Goal: Use online tool/utility: Utilize a website feature to perform a specific function

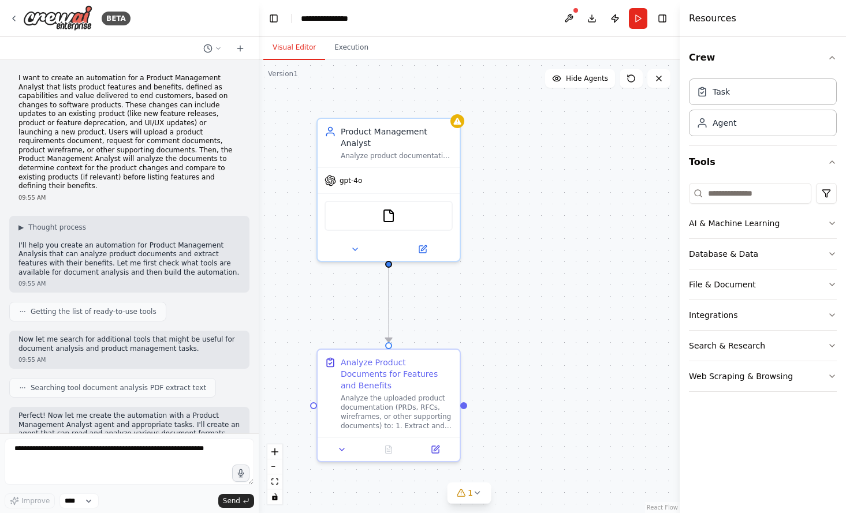
scroll to position [863, 0]
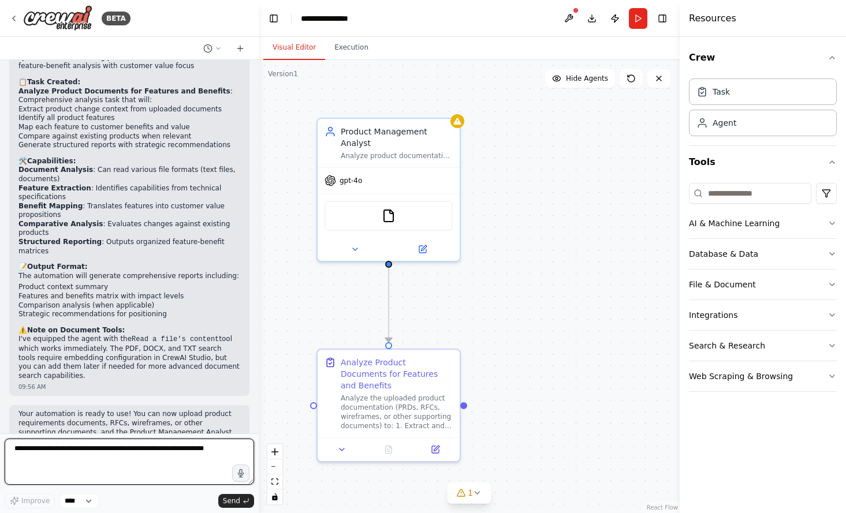
click at [191, 463] on textarea at bounding box center [130, 462] width 250 height 46
type textarea "*"
type textarea "**********"
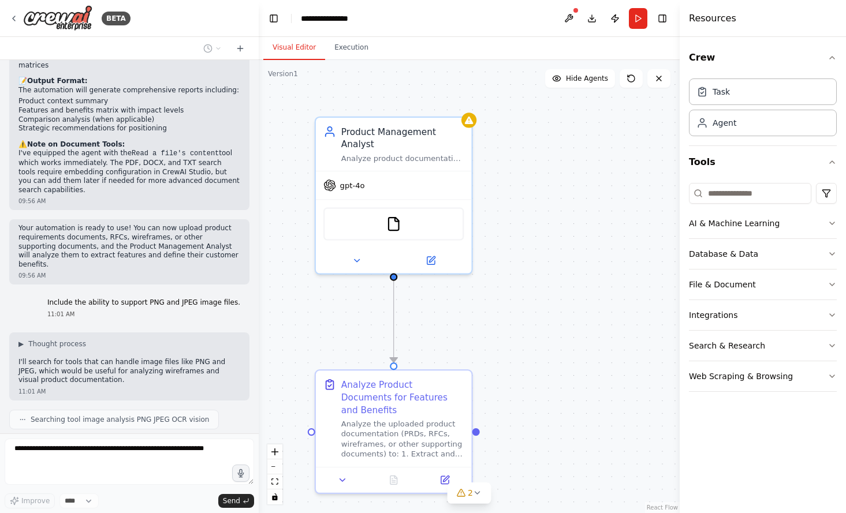
scroll to position [810, 0]
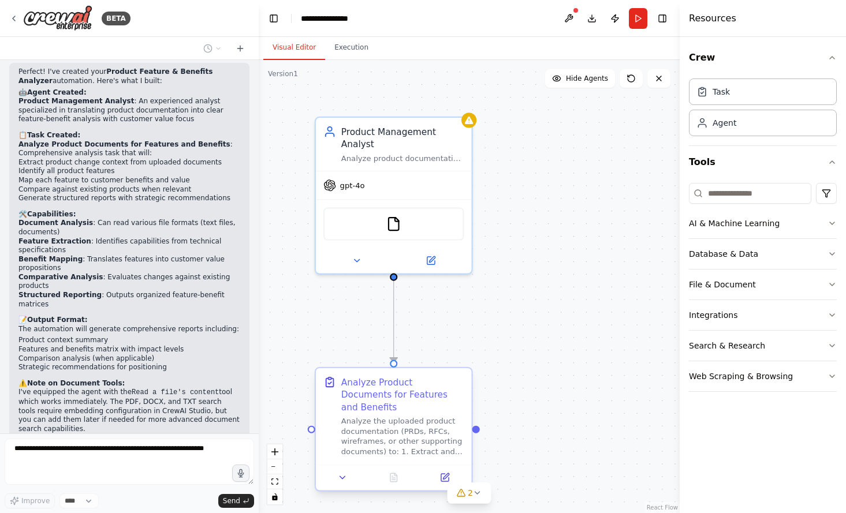
click at [425, 422] on div "Analyze the uploaded product documentation (PRDs, RFCs, wireframes, or other su…" at bounding box center [402, 436] width 123 height 40
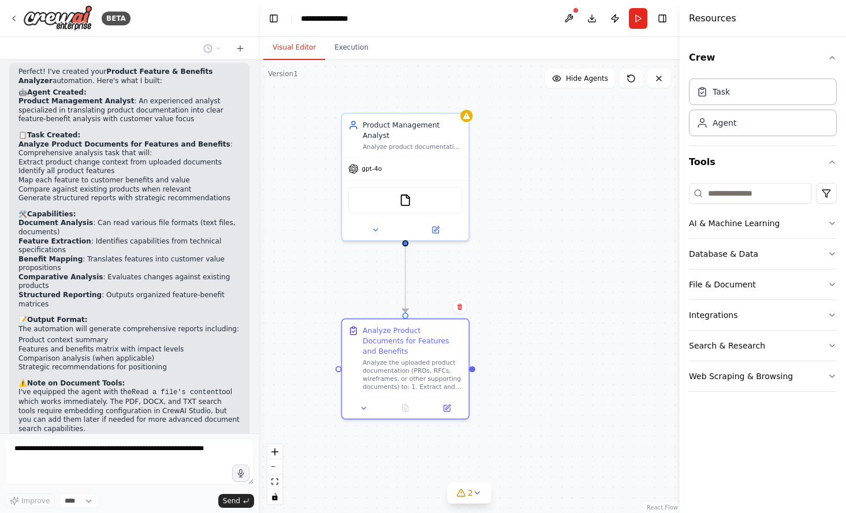
drag, startPoint x: 525, startPoint y: 340, endPoint x: 519, endPoint y: 283, distance: 57.5
click at [519, 283] on div ".deletable-edge-delete-btn { width: 20px; height: 20px; border: 0px solid #ffff…" at bounding box center [469, 286] width 421 height 453
click at [755, 192] on input at bounding box center [750, 193] width 122 height 21
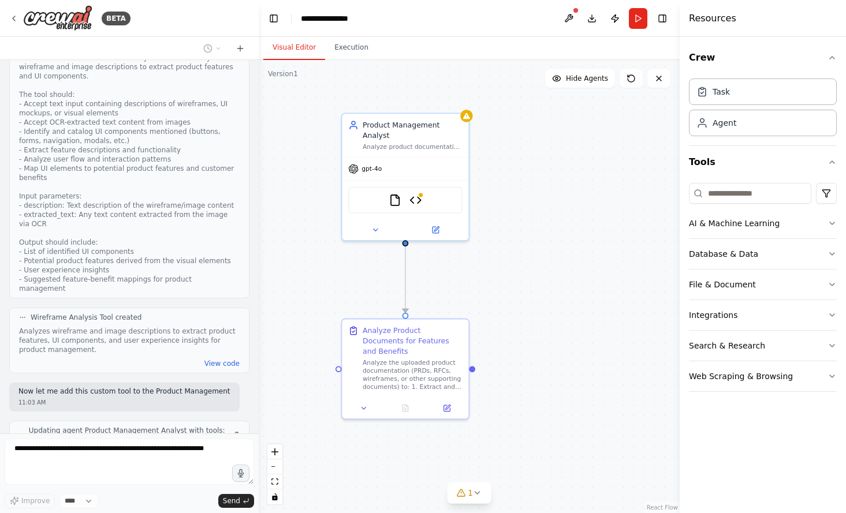
scroll to position [1957, 0]
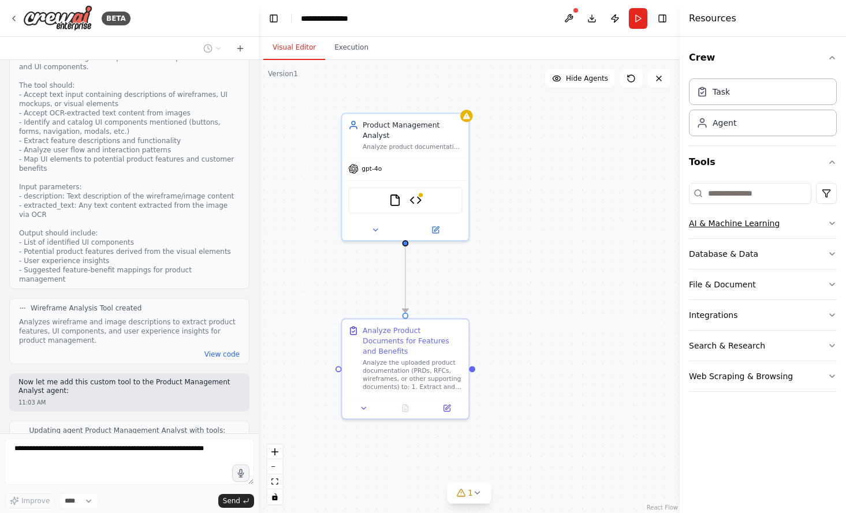
click at [752, 225] on button "AI & Machine Learning" at bounding box center [763, 224] width 148 height 30
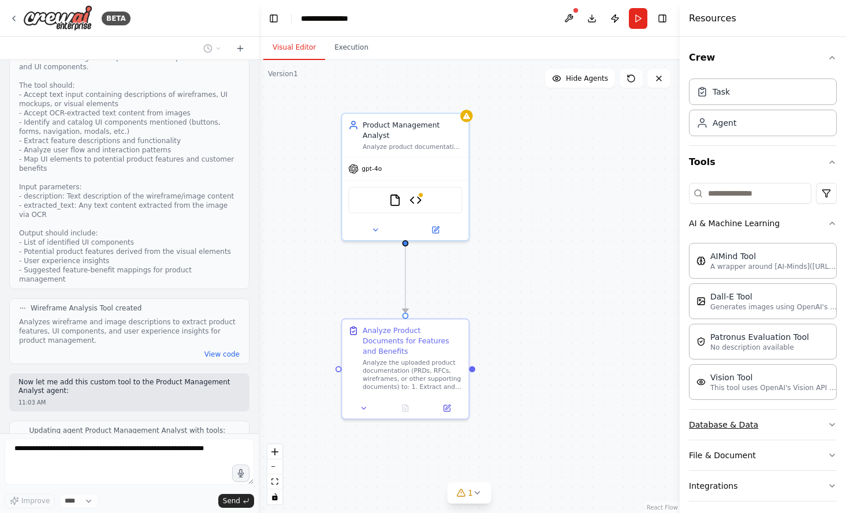
click at [781, 424] on button "Database & Data" at bounding box center [763, 425] width 148 height 30
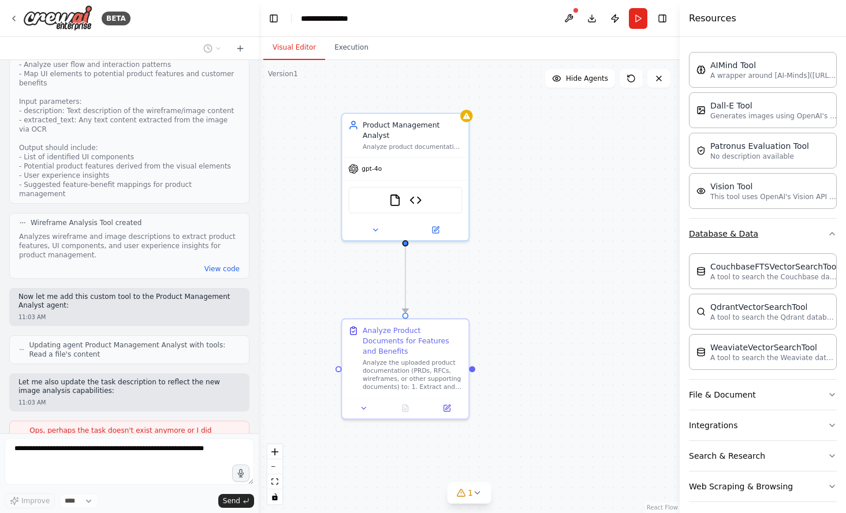
scroll to position [194, 0]
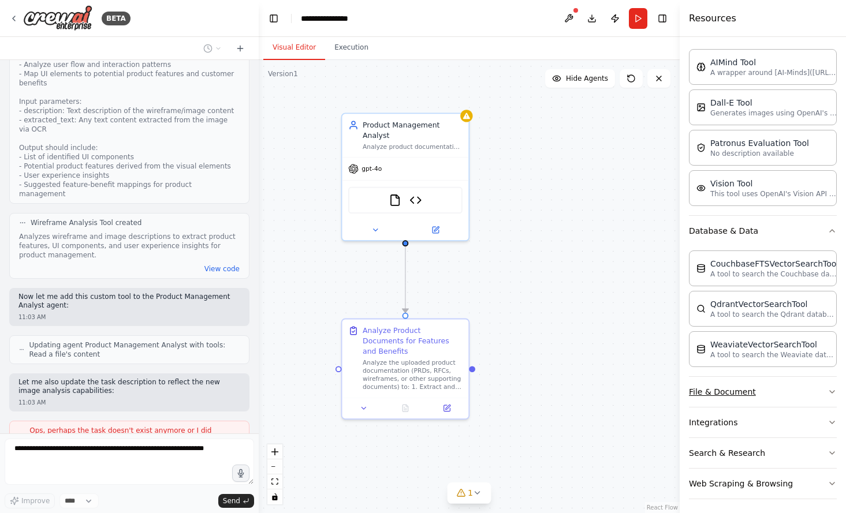
click at [792, 387] on button "File & Document" at bounding box center [763, 392] width 148 height 30
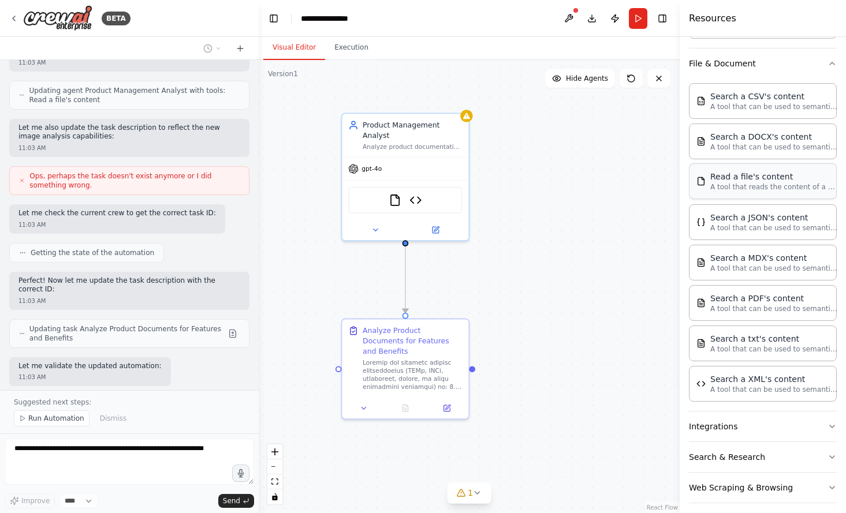
scroll to position [531, 0]
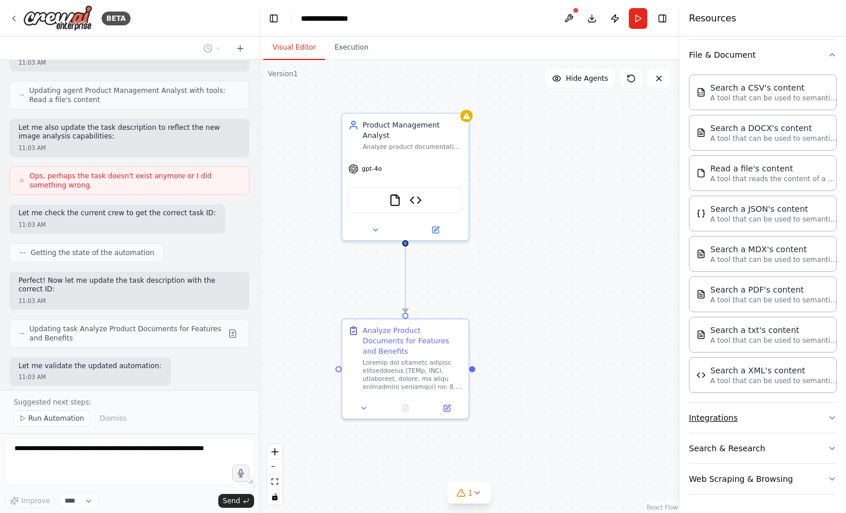
click at [766, 420] on button "Integrations" at bounding box center [763, 418] width 148 height 30
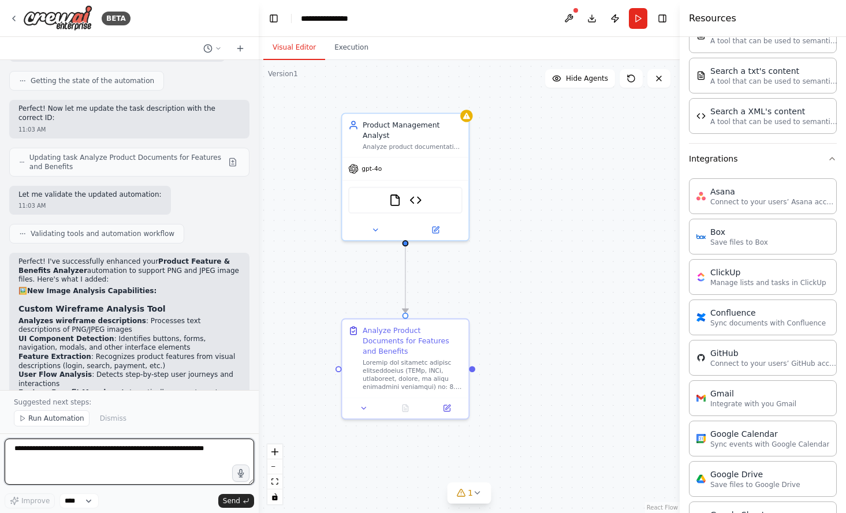
scroll to position [4037, 0]
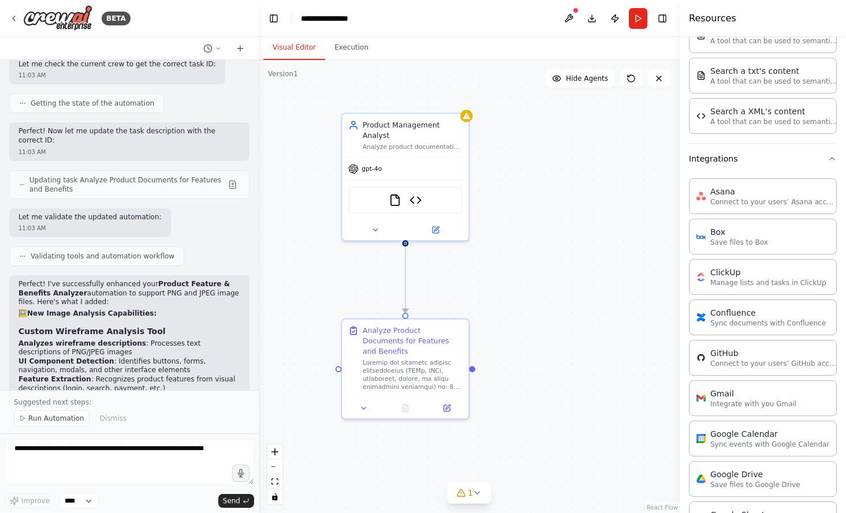
click at [475, 365] on div ".deletable-edge-delete-btn { width: 20px; height: 20px; border: 0px solid #ffff…" at bounding box center [469, 286] width 421 height 453
click at [469, 363] on div "Analyze Product Documents for Features and Benefits" at bounding box center [405, 367] width 129 height 101
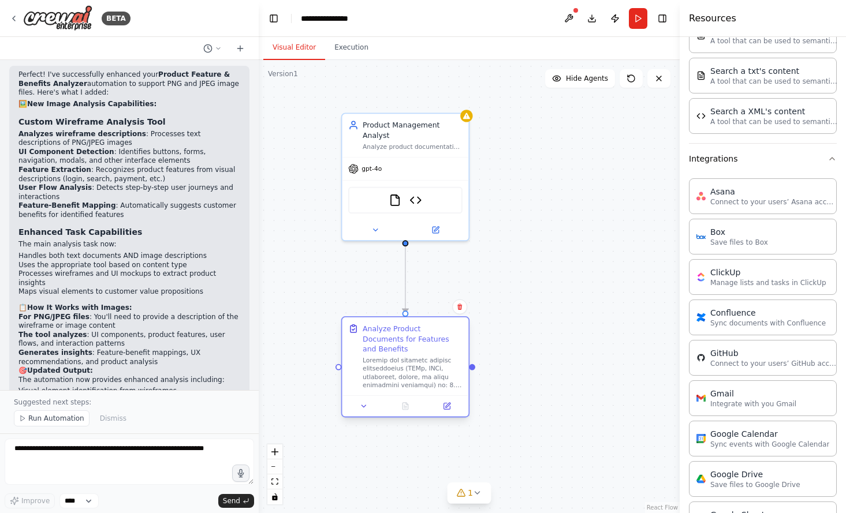
click at [426, 374] on div at bounding box center [413, 372] width 100 height 33
click at [366, 403] on icon at bounding box center [364, 407] width 8 height 8
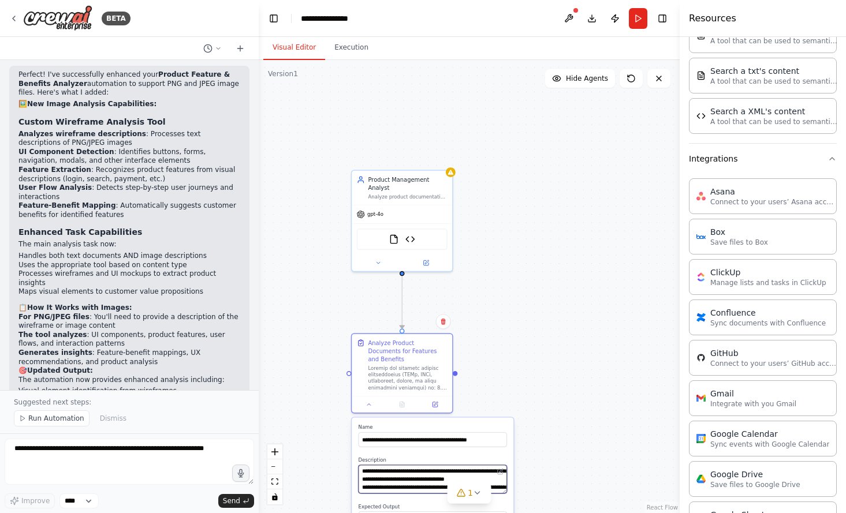
click at [407, 471] on textarea at bounding box center [433, 480] width 148 height 28
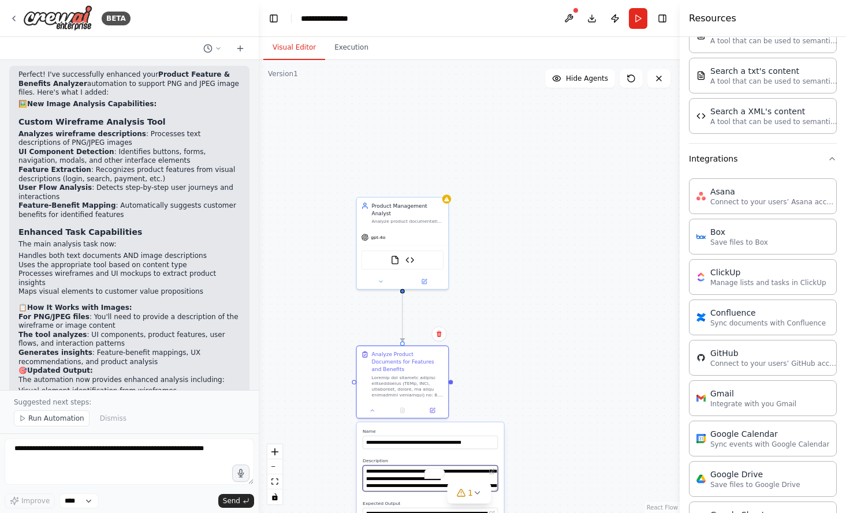
click at [407, 482] on textarea "To enrich screen reader interactions, please activate Accessibility in Grammarl…" at bounding box center [430, 479] width 135 height 26
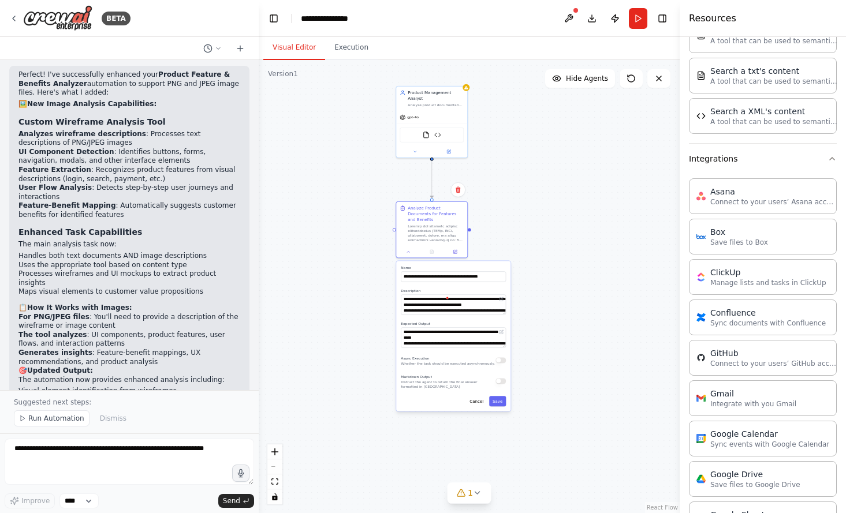
drag, startPoint x: 539, startPoint y: 375, endPoint x: 538, endPoint y: 221, distance: 153.6
click at [538, 221] on div ".deletable-edge-delete-btn { width: 20px; height: 20px; border: 0px solid #ffff…" at bounding box center [469, 286] width 421 height 453
click at [541, 241] on div ".deletable-edge-delete-btn { width: 20px; height: 20px; border: 0px solid #ffff…" at bounding box center [469, 286] width 421 height 453
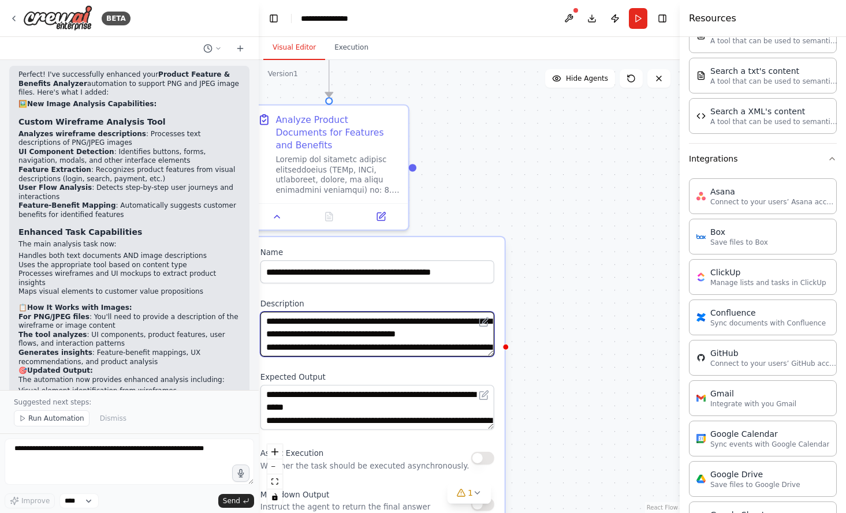
click at [382, 331] on textarea "To enrich screen reader interactions, please activate Accessibility in Grammarl…" at bounding box center [377, 334] width 234 height 45
drag, startPoint x: 492, startPoint y: 343, endPoint x: 491, endPoint y: 366, distance: 23.1
click at [491, 366] on div "**********" at bounding box center [377, 404] width 255 height 334
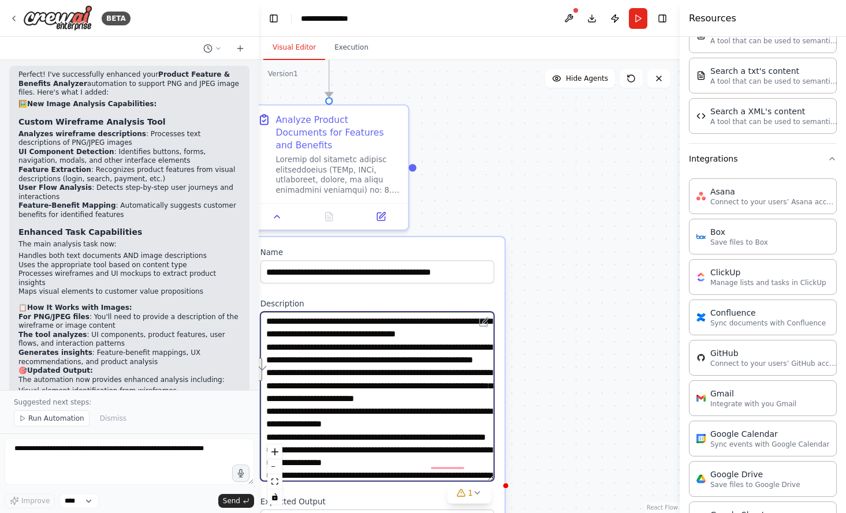
drag, startPoint x: 491, startPoint y: 343, endPoint x: 479, endPoint y: 467, distance: 125.3
click at [479, 467] on textarea "To enrich screen reader interactions, please activate Accessibility in Grammarl…" at bounding box center [377, 397] width 234 height 170
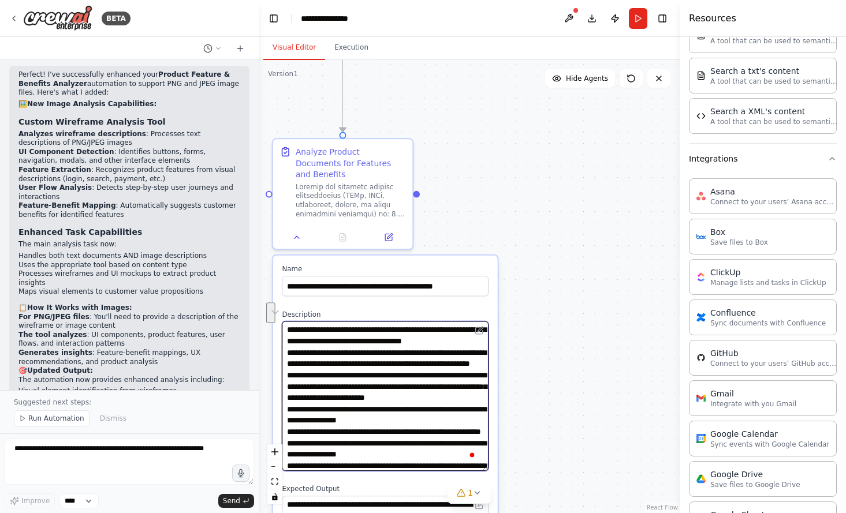
click at [441, 435] on textarea "To enrich screen reader interactions, please activate Accessibility in Grammarl…" at bounding box center [385, 397] width 207 height 150
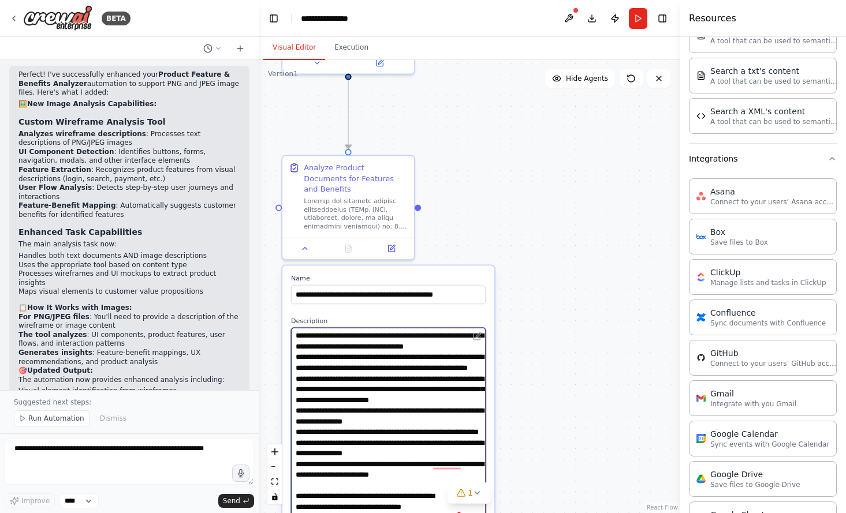
drag, startPoint x: 483, startPoint y: 456, endPoint x: 475, endPoint y: 530, distance: 73.8
click at [475, 513] on html "BETA I want to create an automation for a Product Management Analyst that lists…" at bounding box center [423, 256] width 846 height 513
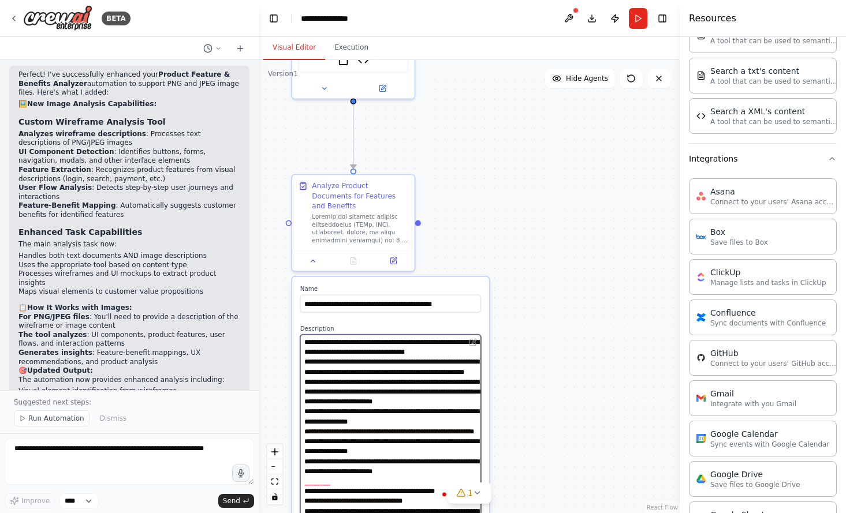
click at [378, 459] on textarea "To enrich screen reader interactions, please activate Accessibility in Grammarl…" at bounding box center [390, 434] width 181 height 199
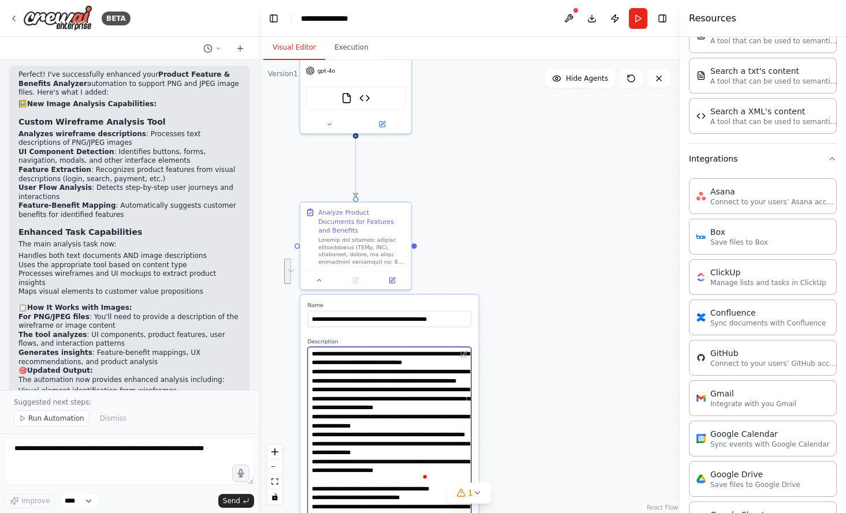
drag, startPoint x: 378, startPoint y: 466, endPoint x: 377, endPoint y: 445, distance: 20.8
click at [377, 445] on textarea "To enrich screen reader interactions, please activate Accessibility in Grammarl…" at bounding box center [390, 437] width 164 height 180
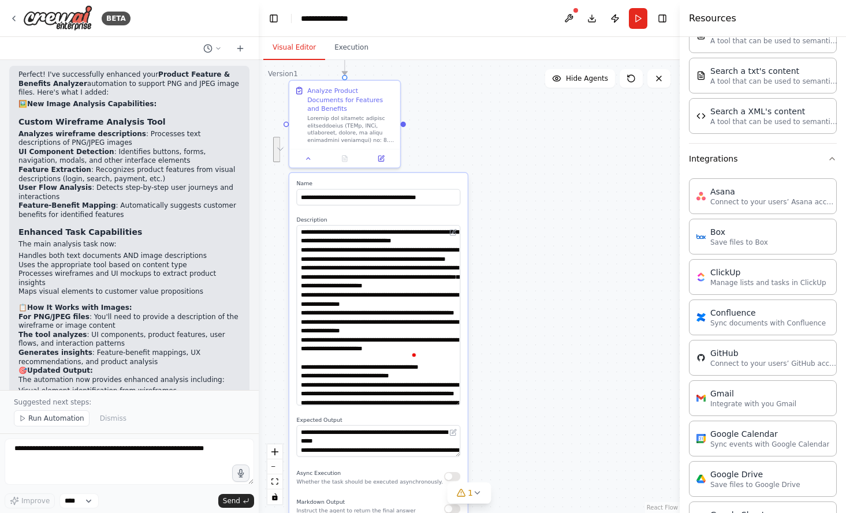
drag, startPoint x: 551, startPoint y: 366, endPoint x: 540, endPoint y: 244, distance: 122.4
click at [540, 244] on div ".deletable-edge-delete-btn { width: 20px; height: 20px; border: 0px solid #ffff…" at bounding box center [469, 286] width 421 height 453
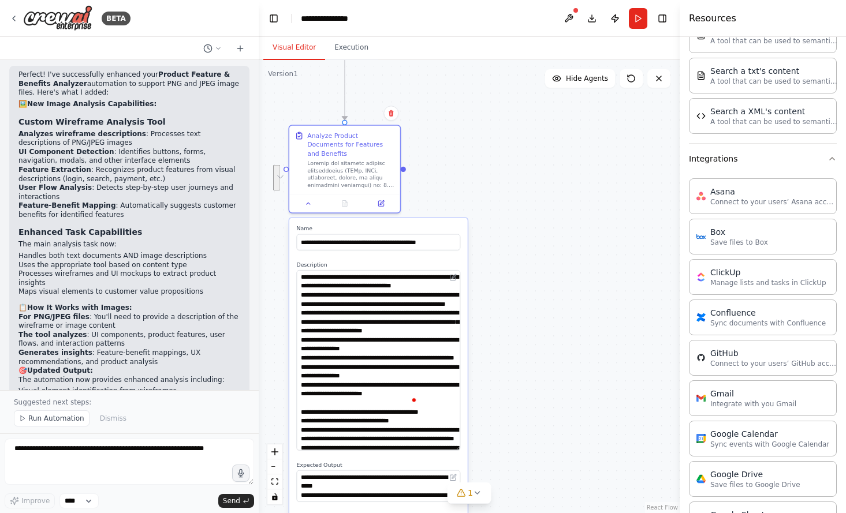
drag, startPoint x: 460, startPoint y: 401, endPoint x: 462, endPoint y: 444, distance: 42.8
click at [462, 444] on div "**********" at bounding box center [378, 409] width 178 height 383
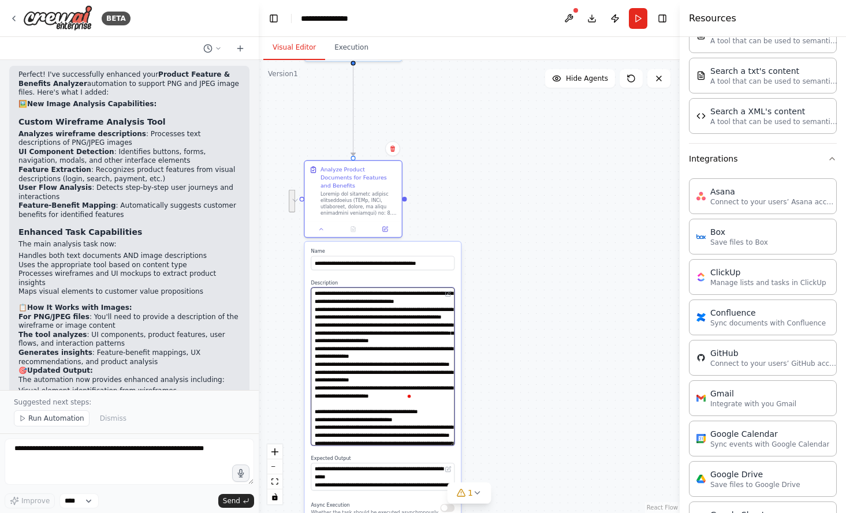
click at [414, 412] on textarea "To enrich screen reader interactions, please activate Accessibility in Grammarl…" at bounding box center [383, 367] width 144 height 158
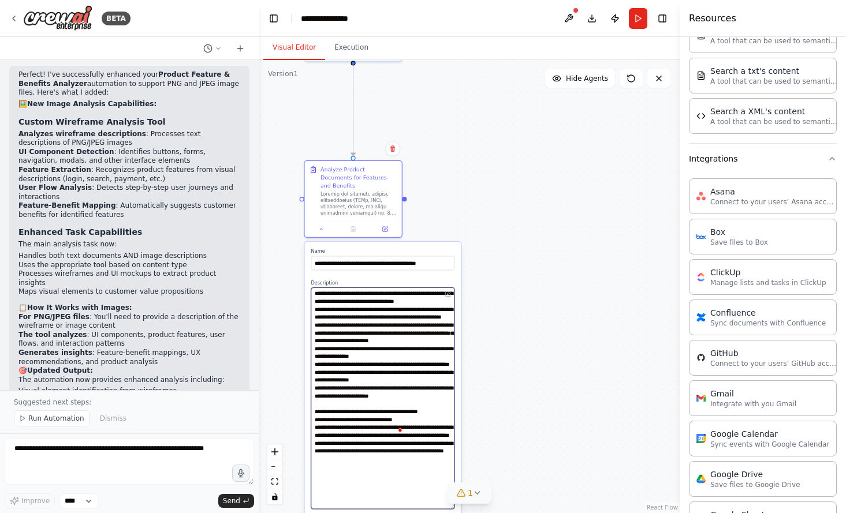
drag, startPoint x: 453, startPoint y: 437, endPoint x: 462, endPoint y: 503, distance: 66.5
click at [462, 503] on div "Version 1 Show Tools Hide Agents .deletable-edge-delete-btn { width: 20px; heig…" at bounding box center [469, 286] width 421 height 453
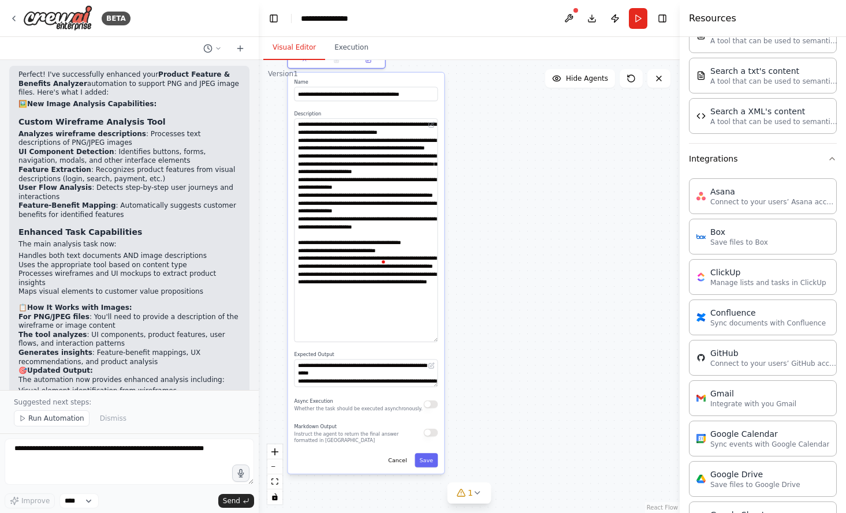
drag, startPoint x: 554, startPoint y: 351, endPoint x: 537, endPoint y: 182, distance: 170.1
click at [537, 182] on div ".deletable-edge-delete-btn { width: 20px; height: 20px; border: 0px solid #ffff…" at bounding box center [469, 286] width 421 height 453
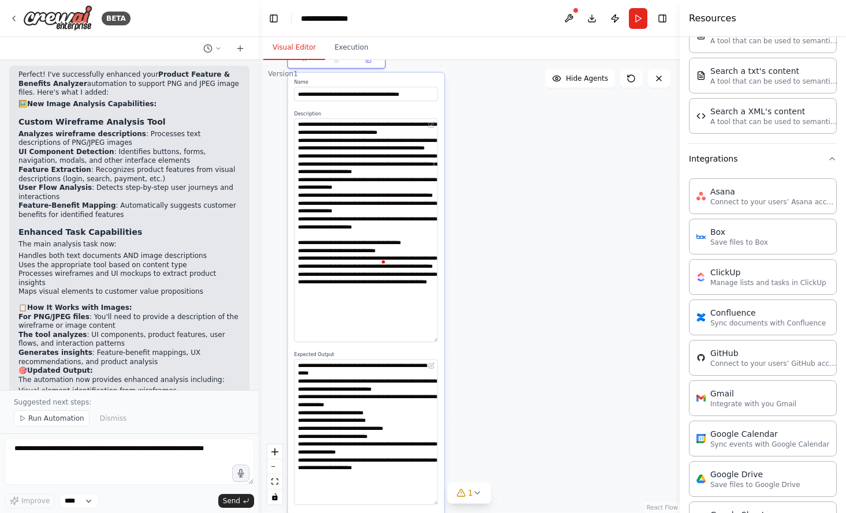
drag, startPoint x: 435, startPoint y: 377, endPoint x: 425, endPoint y: 495, distance: 118.8
click at [425, 495] on textarea "**********" at bounding box center [366, 433] width 144 height 146
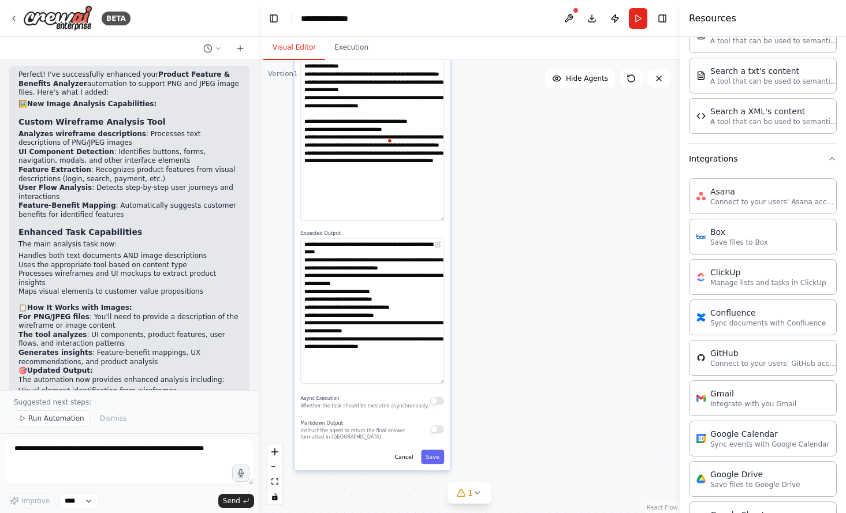
drag, startPoint x: 491, startPoint y: 414, endPoint x: 503, endPoint y: 278, distance: 136.2
click at [503, 278] on div ".deletable-edge-delete-btn { width: 20px; height: 20px; border: 0px solid #ffff…" at bounding box center [469, 286] width 421 height 453
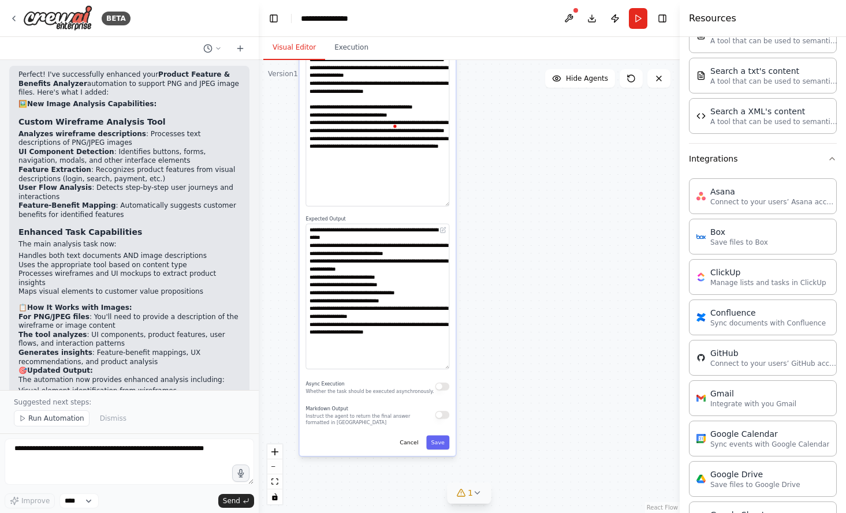
click at [473, 491] on icon at bounding box center [477, 493] width 9 height 9
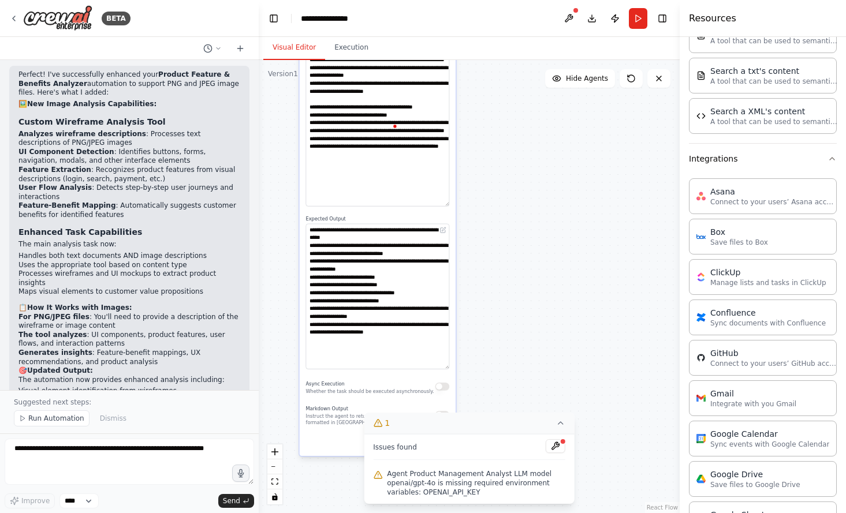
click at [508, 477] on span "Agent Product Management Analyst LLM model openai/gpt-4o is missing required en…" at bounding box center [476, 484] width 178 height 28
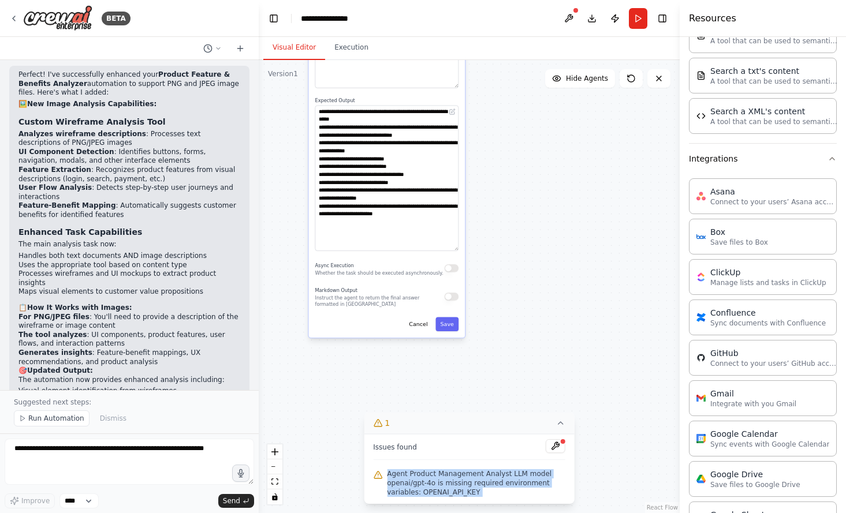
drag, startPoint x: 544, startPoint y: 345, endPoint x: 554, endPoint y: 224, distance: 121.2
click at [554, 225] on div ".deletable-edge-delete-btn { width: 20px; height: 20px; border: 0px solid #ffff…" at bounding box center [469, 286] width 421 height 453
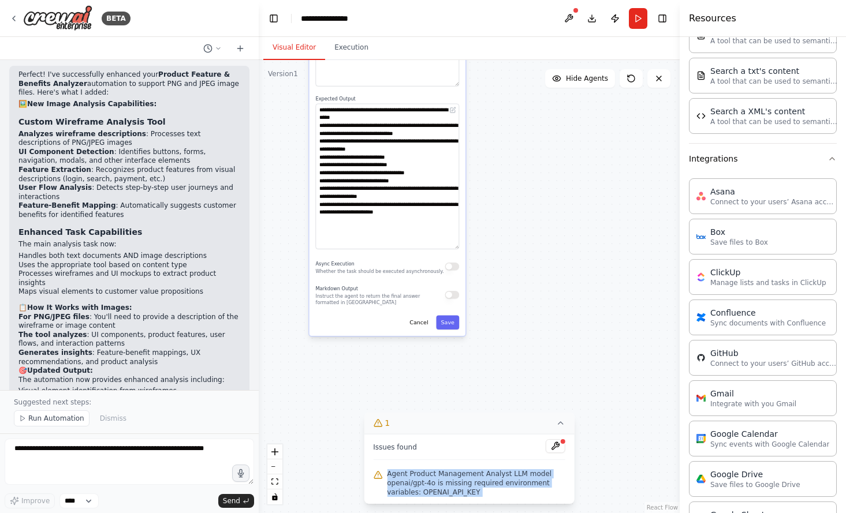
click at [271, 261] on div ".deletable-edge-delete-btn { width: 20px; height: 20px; border: 0px solid #ffff…" at bounding box center [469, 286] width 421 height 453
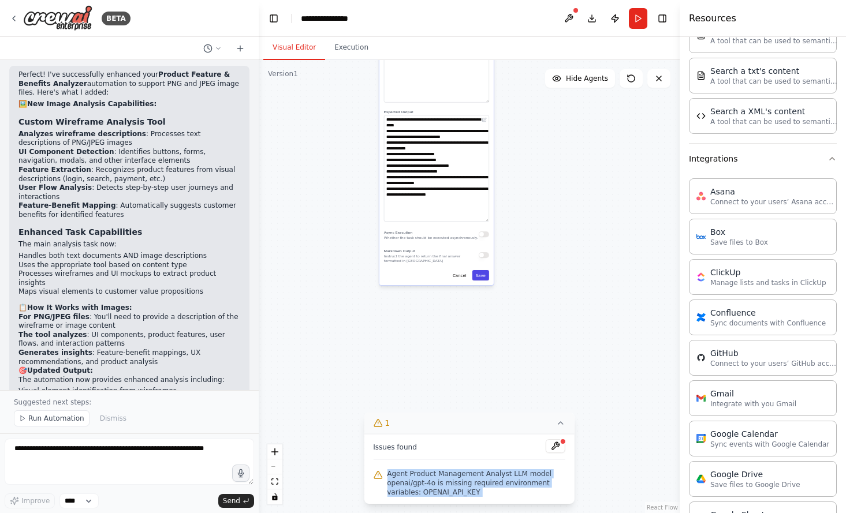
click at [481, 272] on button "Save" at bounding box center [480, 275] width 17 height 10
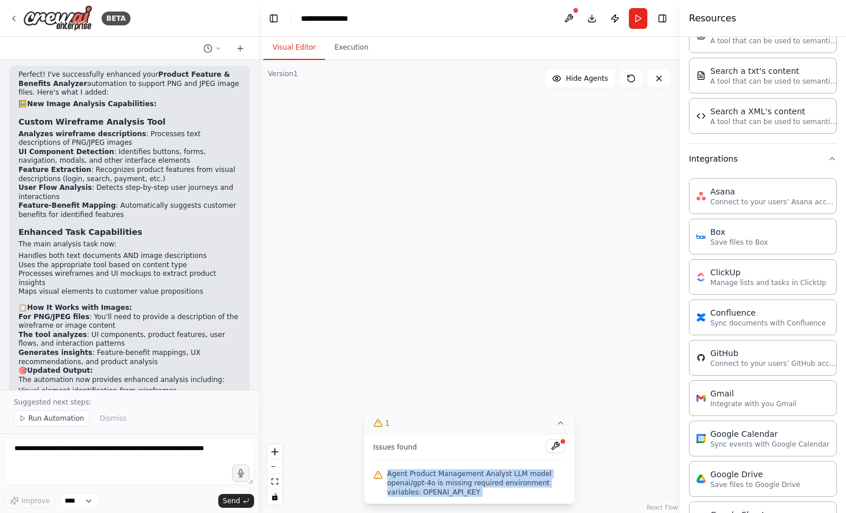
drag, startPoint x: 434, startPoint y: 168, endPoint x: 454, endPoint y: 355, distance: 188.2
click at [454, 355] on div ".deletable-edge-delete-btn { width: 20px; height: 20px; border: 0px solid #ffff…" at bounding box center [469, 286] width 421 height 453
click at [557, 423] on icon at bounding box center [560, 423] width 9 height 9
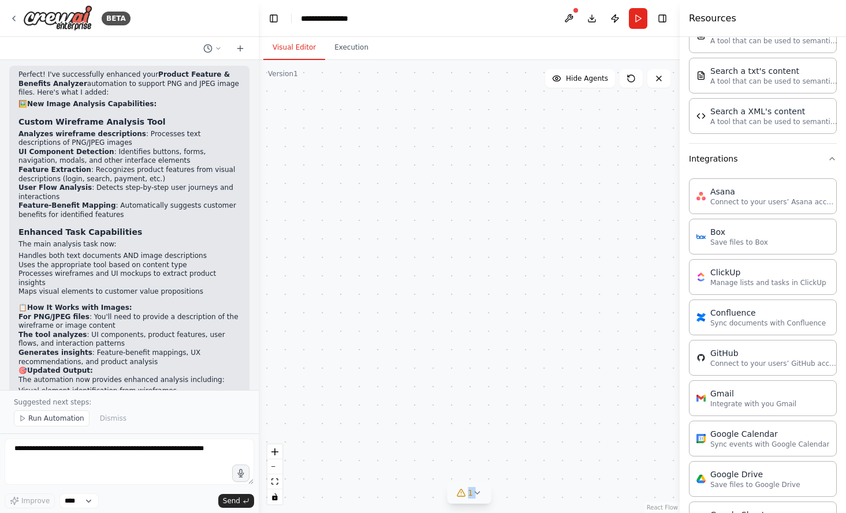
click at [462, 308] on div ".deletable-edge-delete-btn { width: 20px; height: 20px; border: 0px solid #ffff…" at bounding box center [469, 286] width 421 height 453
click at [65, 419] on span "Run Automation" at bounding box center [56, 418] width 56 height 9
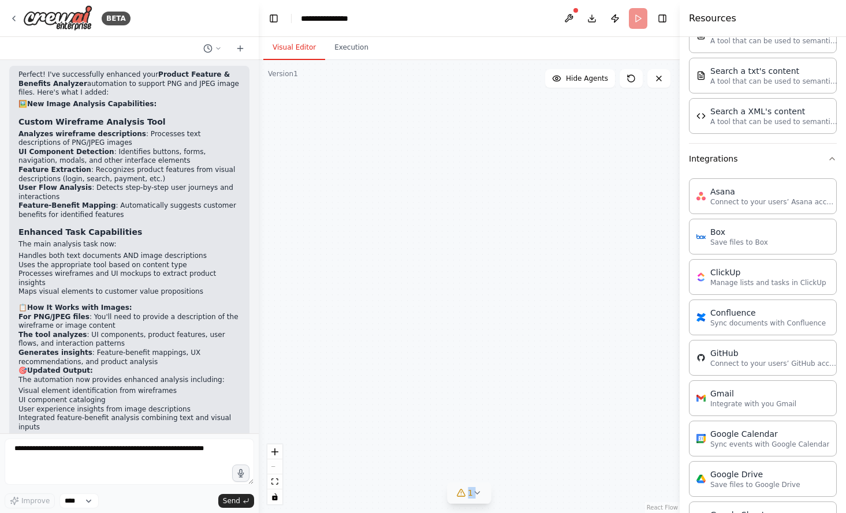
scroll to position [4204, 0]
